Goal: Task Accomplishment & Management: Complete application form

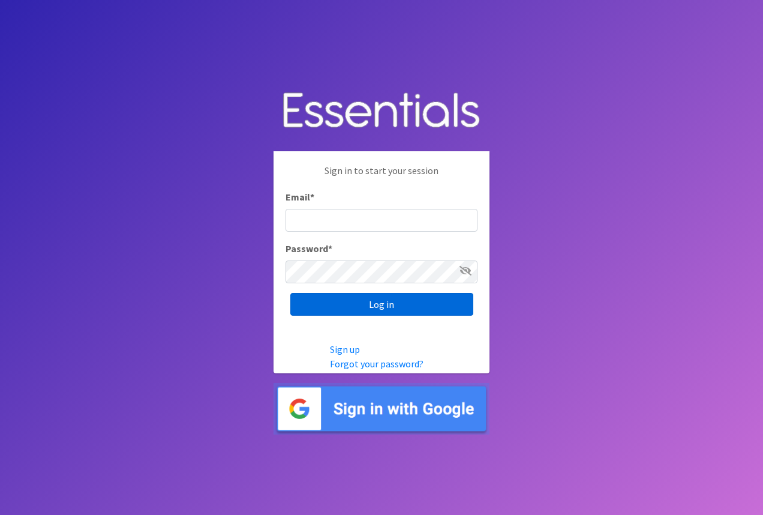
type input "[EMAIL_ADDRESS][DOMAIN_NAME]"
click at [391, 302] on input "Log in" at bounding box center [381, 304] width 183 height 23
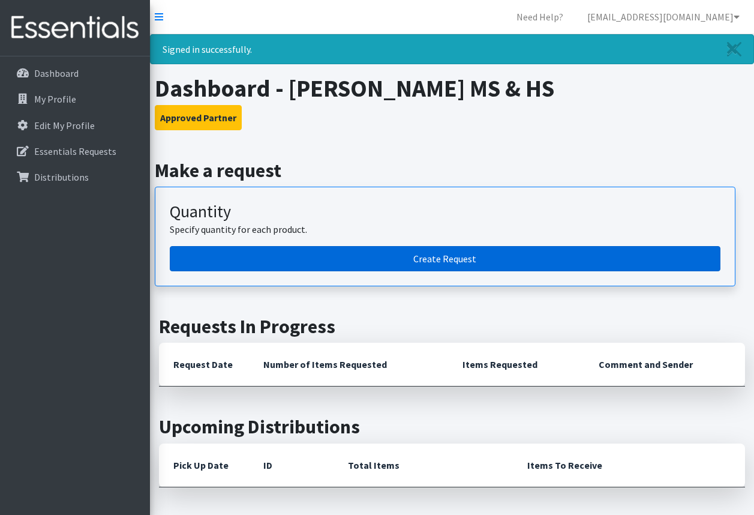
click at [430, 256] on link "Create Request" at bounding box center [445, 258] width 551 height 25
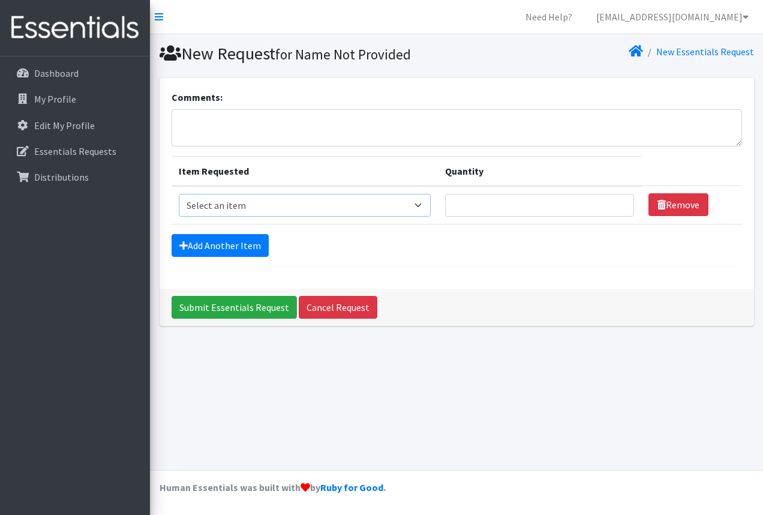
click at [417, 204] on select "Select an item Liners (Pack of 100) Makeup Bag (25) Pads 1 (Pack of 25) Pads 2 …" at bounding box center [305, 205] width 252 height 23
select select "14155"
click at [179, 194] on select "Select an item Liners (Pack of 100) Makeup Bag (25) Pads 1 (Pack of 25) Pads 2 …" at bounding box center [305, 205] width 252 height 23
click at [246, 244] on link "Add Another Item" at bounding box center [220, 245] width 97 height 23
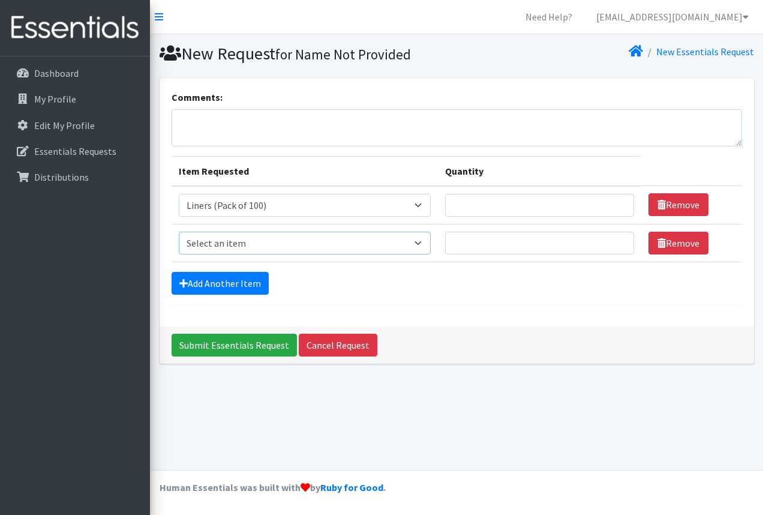
click at [421, 241] on select "Select an item Liners (Pack of 100) Makeup Bag (25) Pads 1 (Pack of 25) Pads 2 …" at bounding box center [305, 243] width 252 height 23
select select "13585"
click at [179, 232] on select "Select an item Liners (Pack of 100) Makeup Bag (25) Pads 1 (Pack of 25) Pads 2 …" at bounding box center [305, 243] width 252 height 23
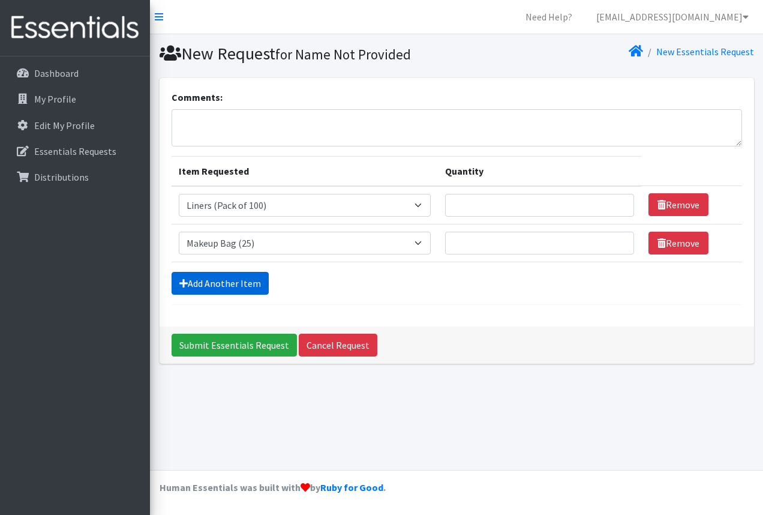
click at [247, 278] on link "Add Another Item" at bounding box center [220, 283] width 97 height 23
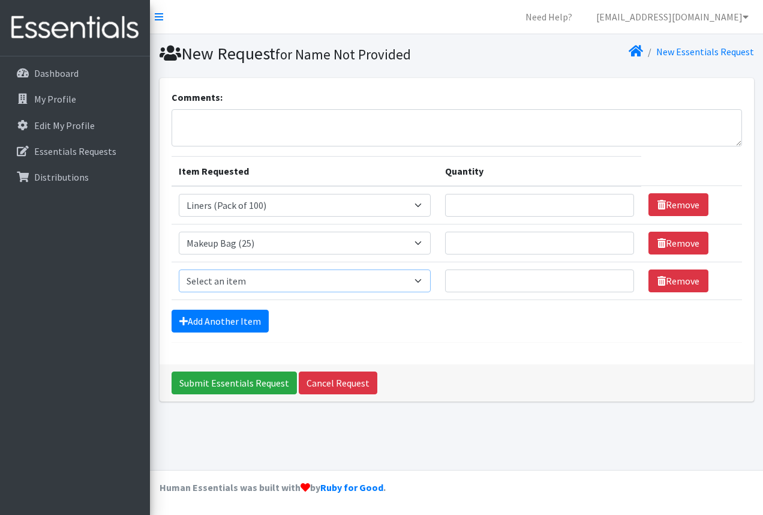
click at [423, 280] on select "Select an item Liners (Pack of 100) Makeup Bag (25) Pads 1 (Pack of 25) Pads 2 …" at bounding box center [305, 280] width 252 height 23
select select "13447"
click at [179, 269] on select "Select an item Liners (Pack of 100) Makeup Bag (25) Pads 1 (Pack of 25) Pads 2 …" at bounding box center [305, 280] width 252 height 23
click at [249, 323] on link "Add Another Item" at bounding box center [220, 321] width 97 height 23
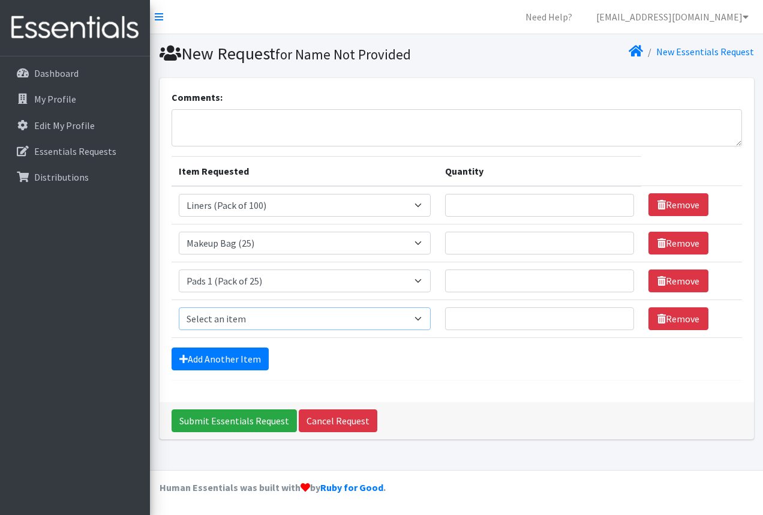
click at [400, 315] on select "Select an item Liners (Pack of 100) Makeup Bag (25) Pads 1 (Pack of 25) Pads 2 …" at bounding box center [305, 318] width 252 height 23
select select "13532"
click at [179, 307] on select "Select an item Liners (Pack of 100) Makeup Bag (25) Pads 1 (Pack of 25) Pads 2 …" at bounding box center [305, 318] width 252 height 23
click at [234, 361] on link "Add Another Item" at bounding box center [220, 358] width 97 height 23
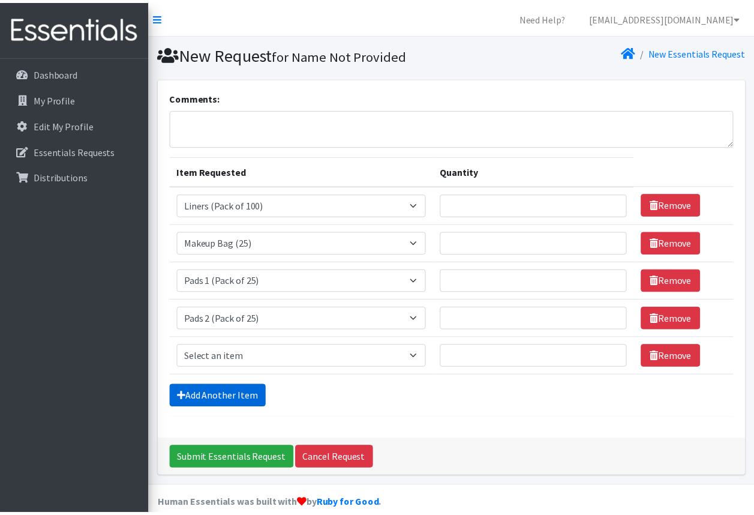
scroll to position [17, 0]
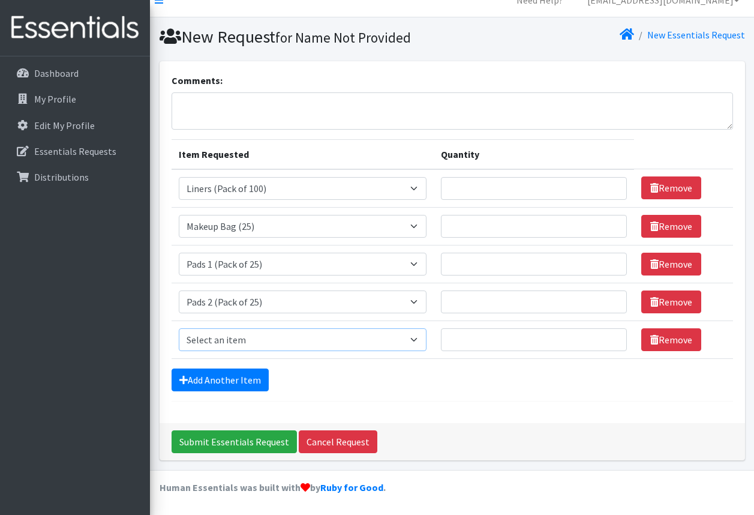
click at [345, 340] on select "Select an item Liners (Pack of 100) Makeup Bag (25) Pads 1 (Pack of 25) Pads 2 …" at bounding box center [303, 339] width 248 height 23
select select "13533"
click at [179, 328] on select "Select an item Liners (Pack of 100) Makeup Bag (25) Pads 1 (Pack of 25) Pads 2 …" at bounding box center [303, 339] width 248 height 23
click at [252, 377] on link "Add Another Item" at bounding box center [220, 379] width 97 height 23
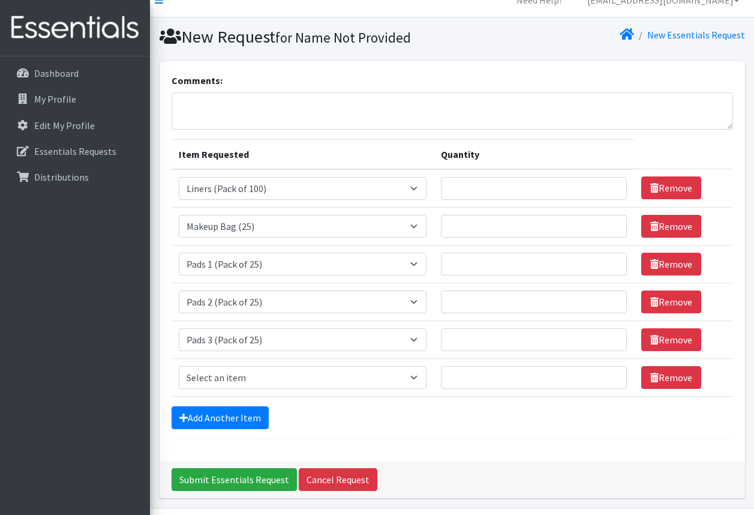
click at [252, 377] on td "Item Requested Select an item Liners (Pack of 100) Makeup Bag (25) Pads 1 (Pack…" at bounding box center [303, 377] width 262 height 38
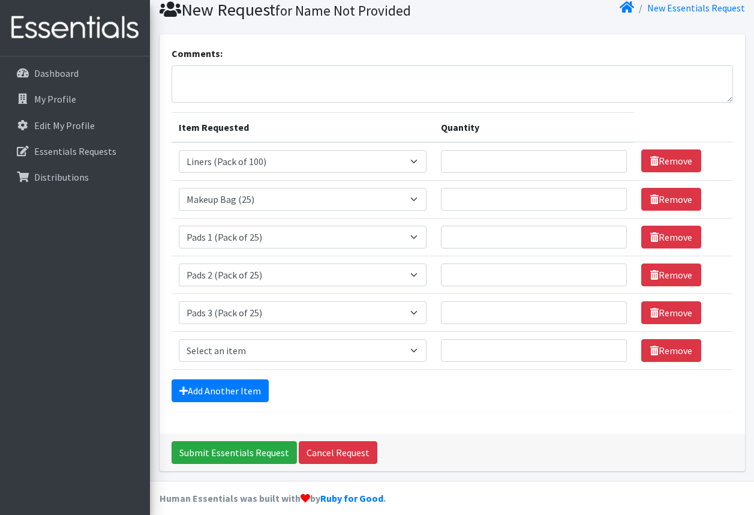
scroll to position [55, 0]
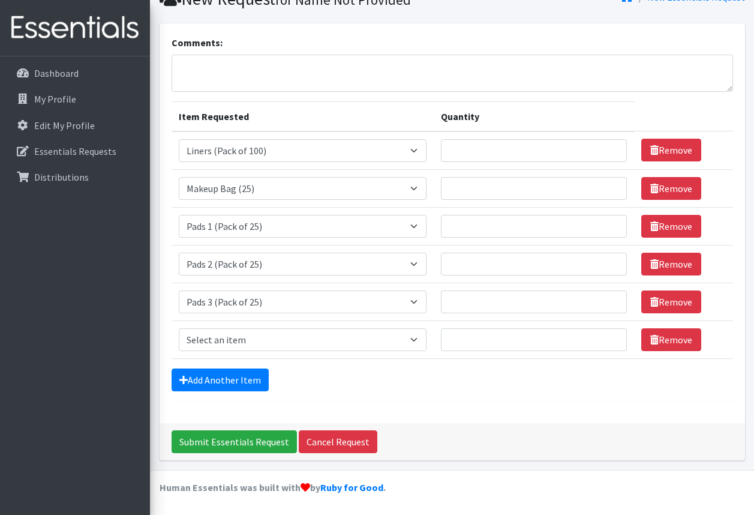
select select "13535"
click at [179, 328] on select "Select an item Liners (Pack of 100) Makeup Bag (25) Pads 1 (Pack of 25) Pads 2 …" at bounding box center [303, 339] width 248 height 23
click at [253, 377] on link "Add Another Item" at bounding box center [220, 379] width 97 height 23
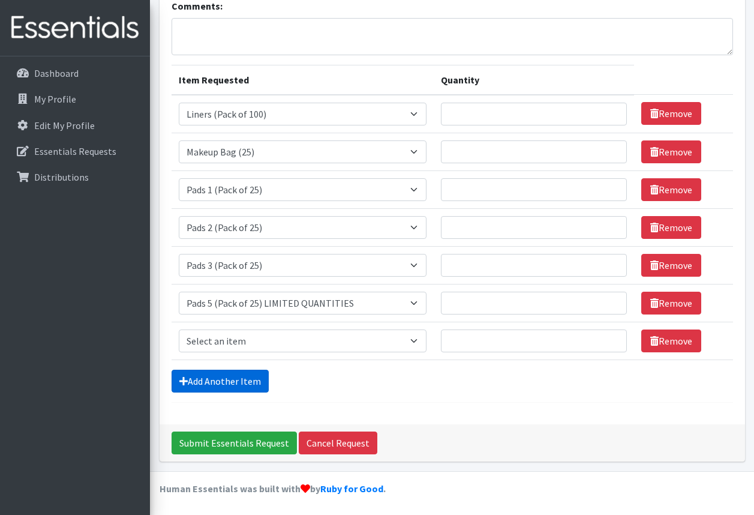
scroll to position [92, 0]
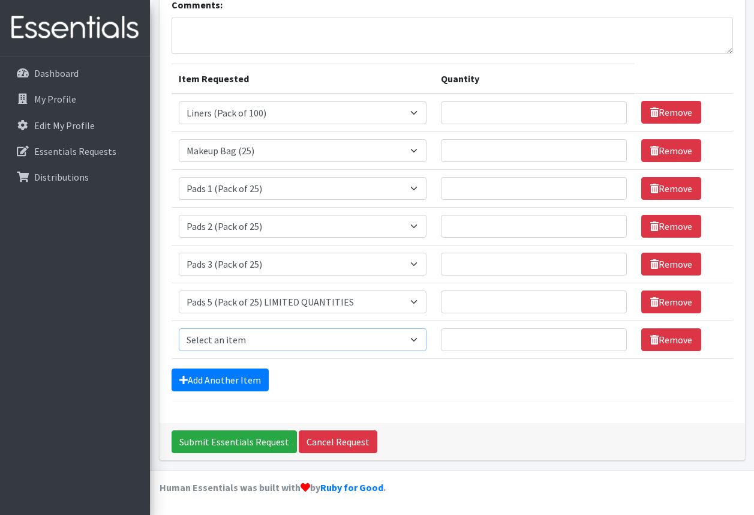
click at [377, 338] on select "Select an item Liners (Pack of 100) Makeup Bag (25) Pads 1 (Pack of 25) Pads 2 …" at bounding box center [303, 339] width 248 height 23
select select "13530"
click at [179, 328] on select "Select an item Liners (Pack of 100) Makeup Bag (25) Pads 1 (Pack of 25) Pads 2 …" at bounding box center [303, 339] width 248 height 23
click at [242, 379] on link "Add Another Item" at bounding box center [220, 379] width 97 height 23
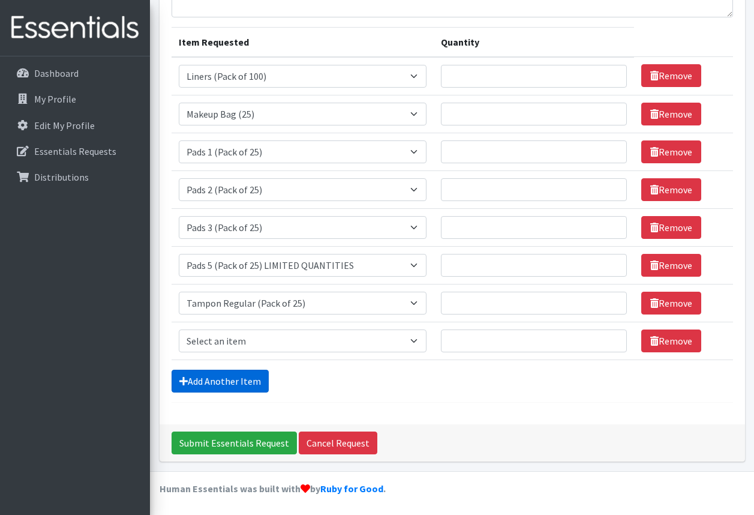
scroll to position [130, 0]
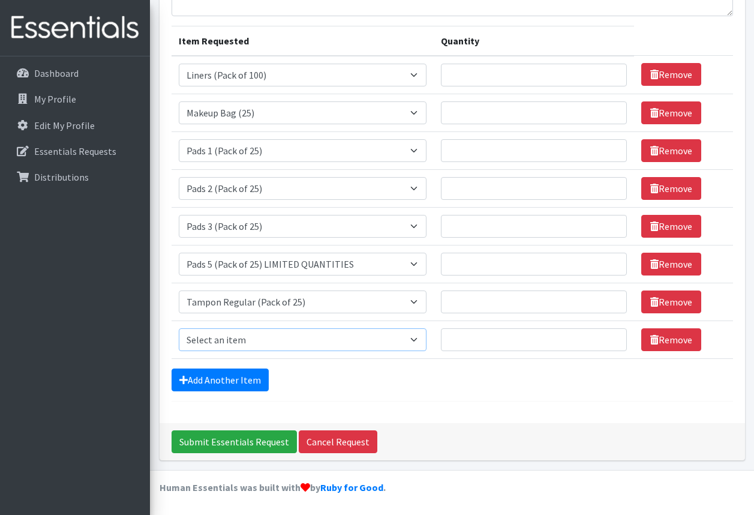
click at [258, 336] on select "Select an item Liners (Pack of 100) Makeup Bag (25) Pads 1 (Pack of 25) Pads 2 …" at bounding box center [303, 339] width 248 height 23
click at [263, 339] on select "Select an item Liners (Pack of 100) Makeup Bag (25) Pads 1 (Pack of 25) Pads 2 …" at bounding box center [303, 339] width 248 height 23
select select "13531"
click at [179, 328] on select "Select an item Liners (Pack of 100) Makeup Bag (25) Pads 1 (Pack of 25) Pads 2 …" at bounding box center [303, 339] width 248 height 23
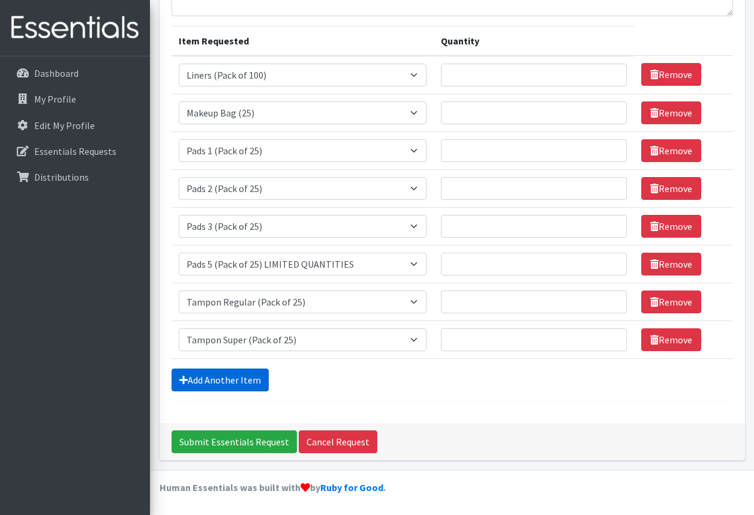
click at [250, 379] on link "Add Another Item" at bounding box center [220, 379] width 97 height 23
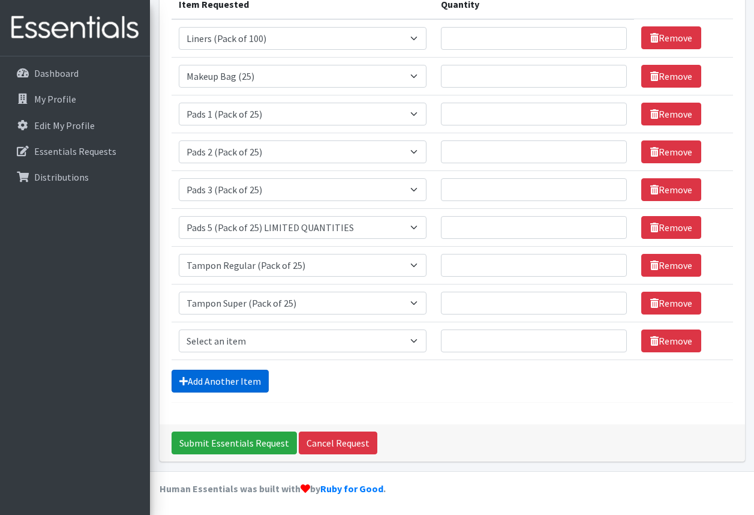
scroll to position [168, 0]
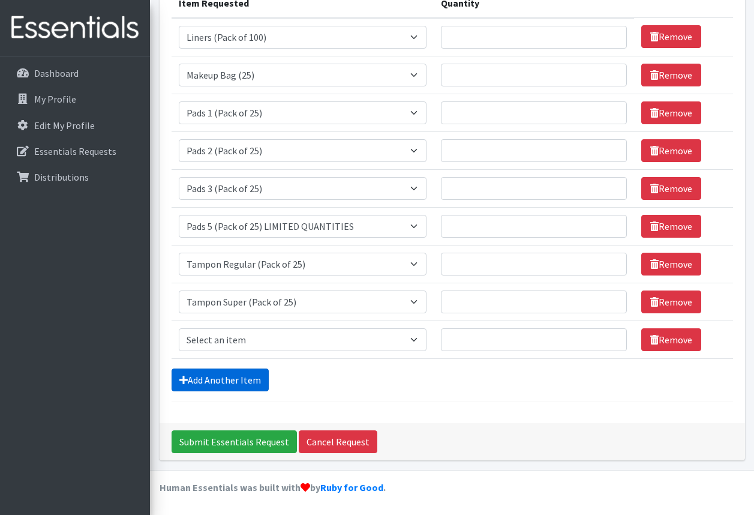
click at [248, 377] on link "Add Another Item" at bounding box center [220, 379] width 97 height 23
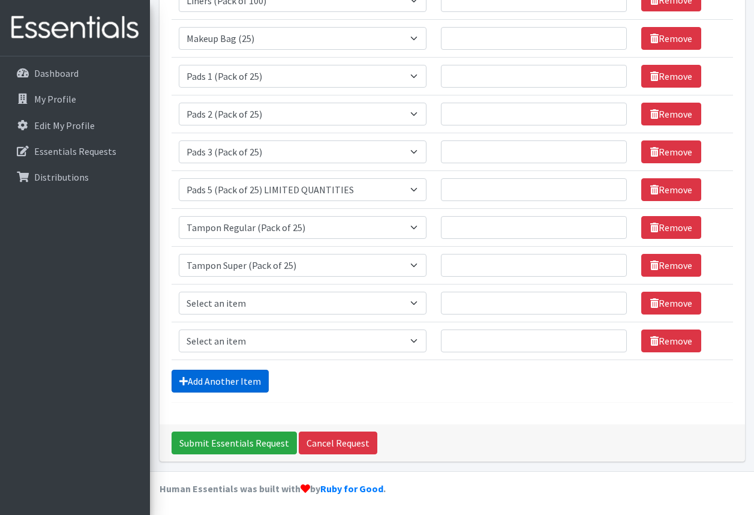
scroll to position [206, 0]
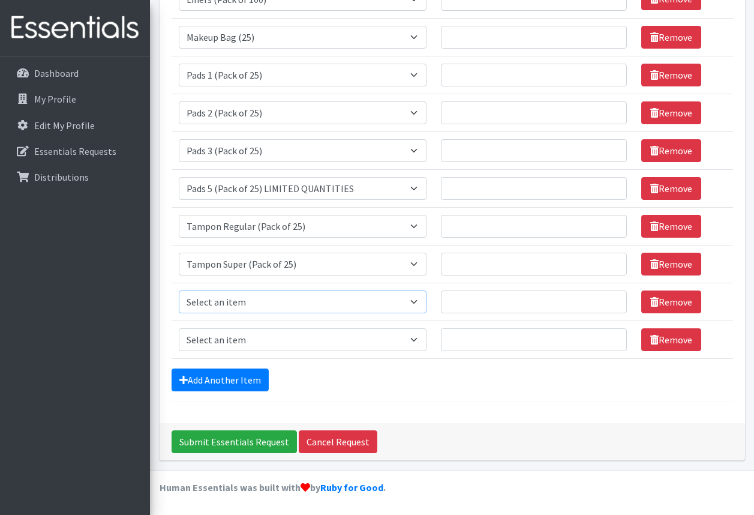
click at [254, 308] on select "Select an item Liners (Pack of 100) Makeup Bag (25) Pads 1 (Pack of 25) Pads 2 …" at bounding box center [303, 301] width 248 height 23
select select "13448"
click at [179, 290] on select "Select an item Liners (Pack of 100) Makeup Bag (25) Pads 1 (Pack of 25) Pads 2 …" at bounding box center [303, 301] width 248 height 23
click at [261, 440] on input "Submit Essentials Request" at bounding box center [234, 441] width 125 height 23
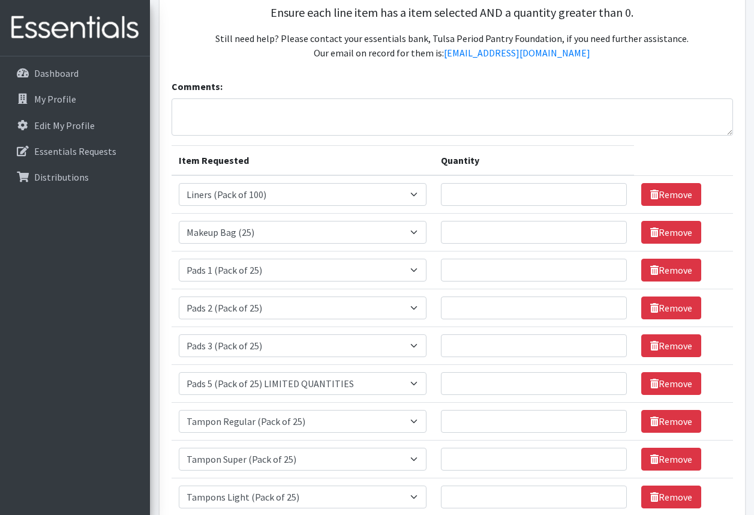
scroll to position [240, 0]
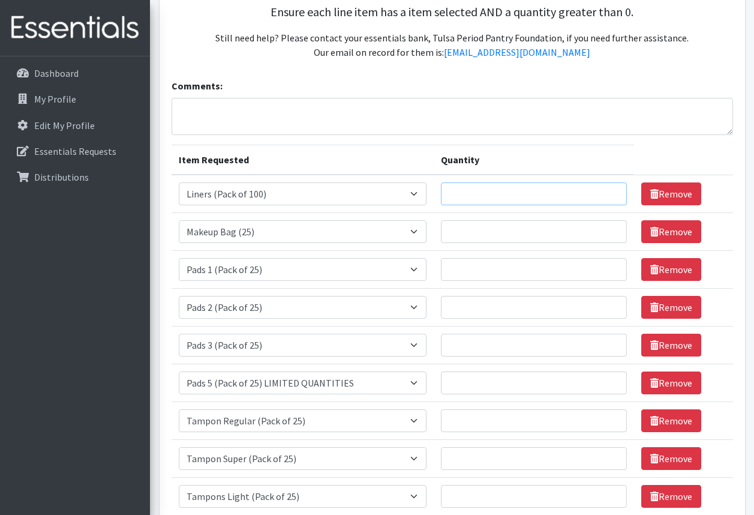
click at [512, 194] on input "Quantity" at bounding box center [534, 193] width 186 height 23
type input "1"
click at [512, 231] on input "Quantity" at bounding box center [534, 231] width 186 height 23
type input "1"
click at [497, 274] on input "Quantity" at bounding box center [534, 269] width 186 height 23
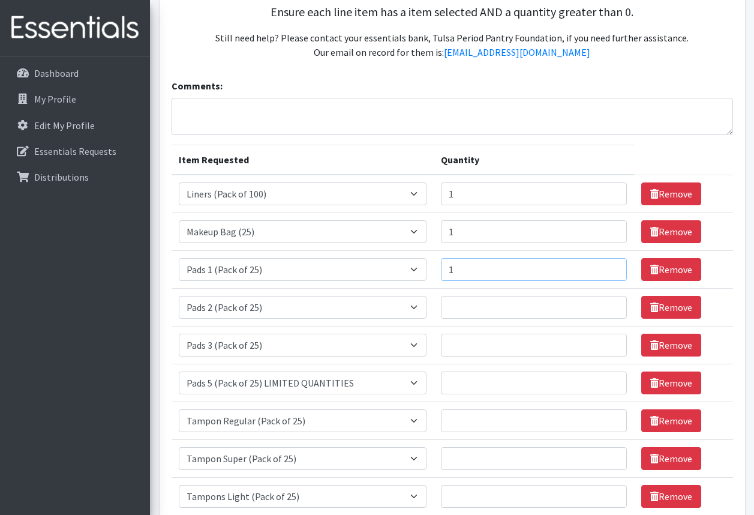
type input "1"
click at [485, 305] on input "Quantity" at bounding box center [534, 307] width 186 height 23
type input "1"
click at [472, 347] on input "Quantity" at bounding box center [534, 345] width 186 height 23
type input "1"
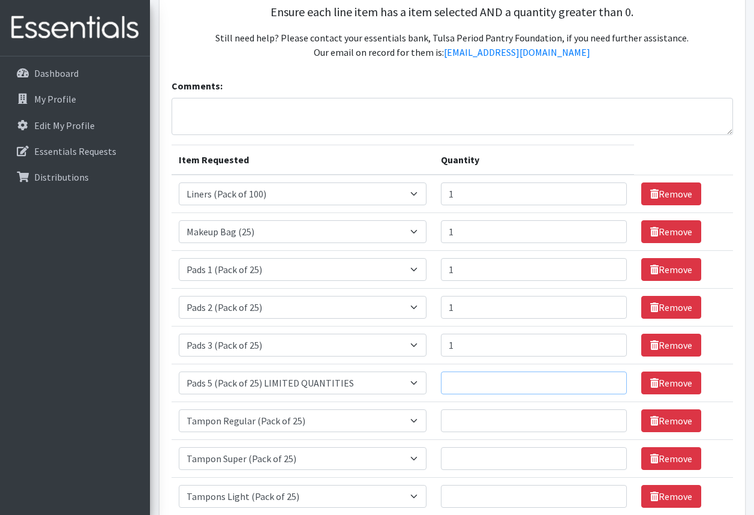
click at [461, 383] on input "Quantity" at bounding box center [534, 382] width 186 height 23
type input "1"
click at [455, 412] on input "Quantity" at bounding box center [534, 420] width 186 height 23
type input "1"
click at [457, 450] on input "Quantity" at bounding box center [534, 458] width 186 height 23
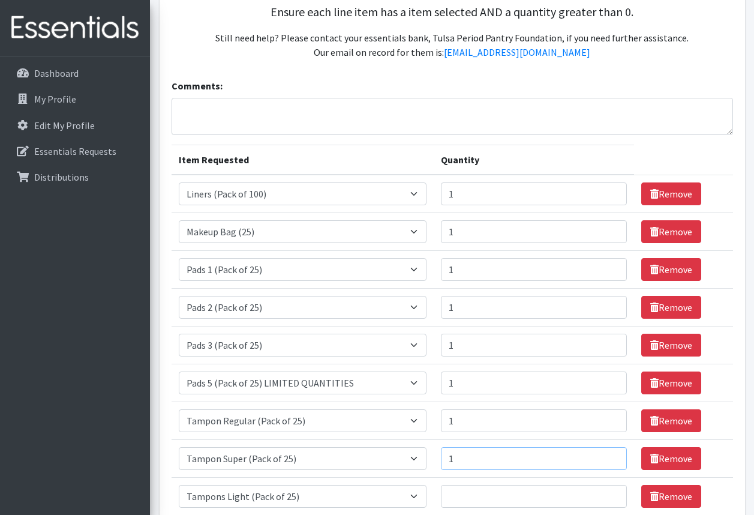
type input "1"
click at [464, 500] on input "Quantity" at bounding box center [534, 496] width 186 height 23
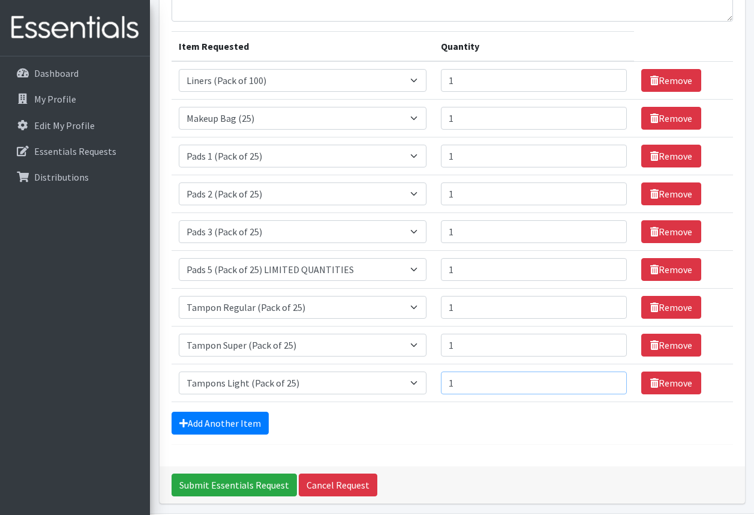
scroll to position [397, 0]
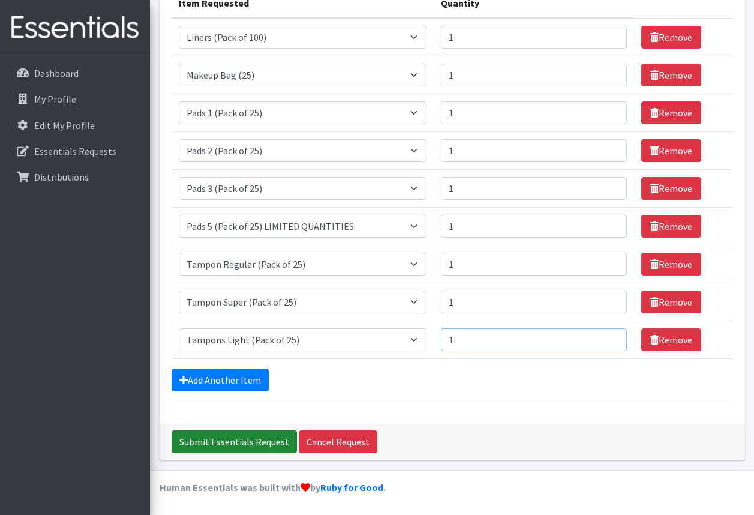
type input "1"
click at [266, 442] on input "Submit Essentials Request" at bounding box center [234, 441] width 125 height 23
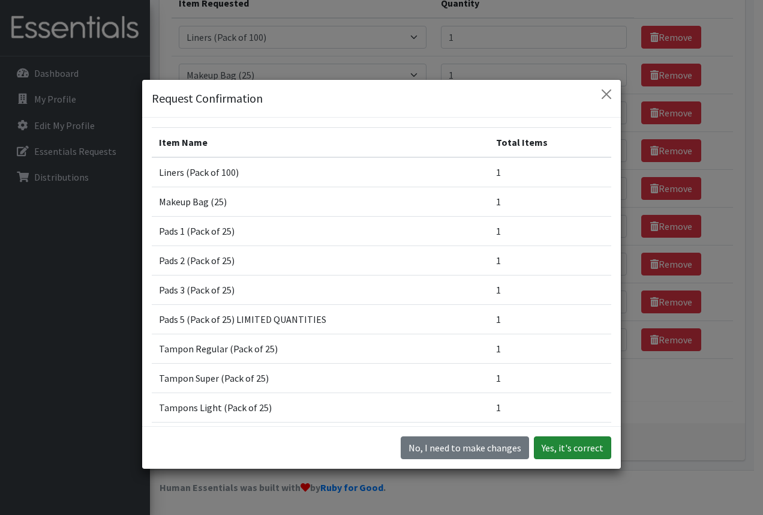
click at [547, 449] on button "Yes, it's correct" at bounding box center [572, 447] width 77 height 23
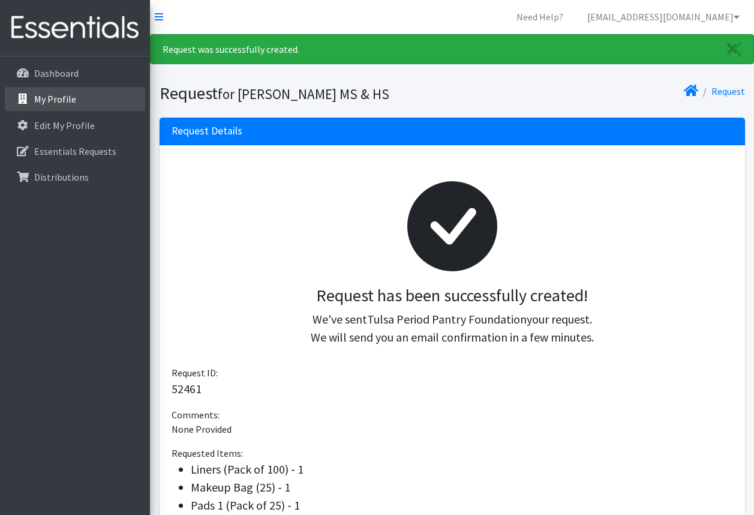
click at [70, 99] on p "My Profile" at bounding box center [55, 99] width 42 height 12
